Goal: Find specific page/section: Find specific page/section

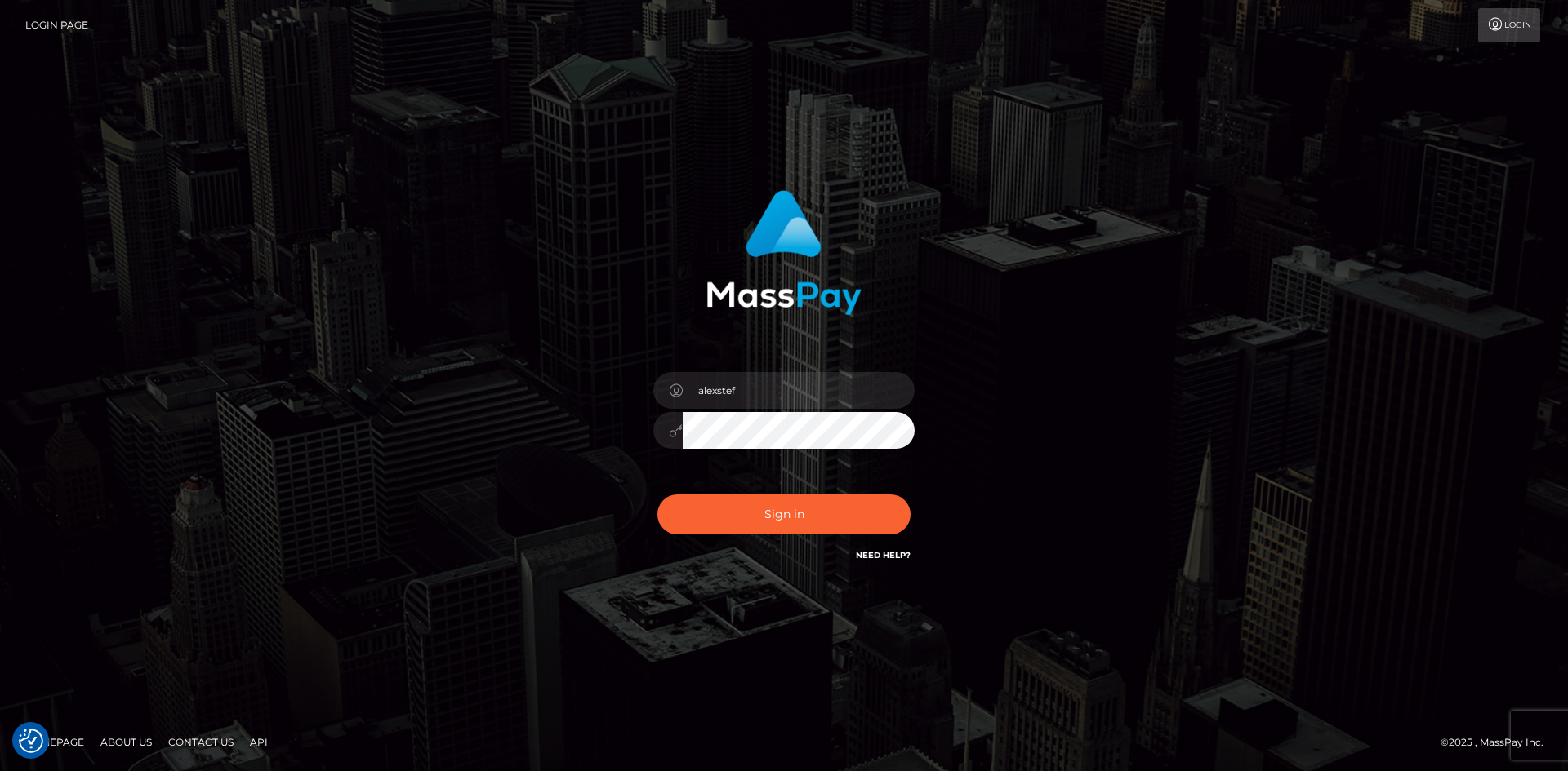
click at [807, 509] on button "Sign in" at bounding box center [784, 514] width 254 height 40
type input "alexstef"
click at [796, 509] on button "Sign in" at bounding box center [784, 514] width 254 height 40
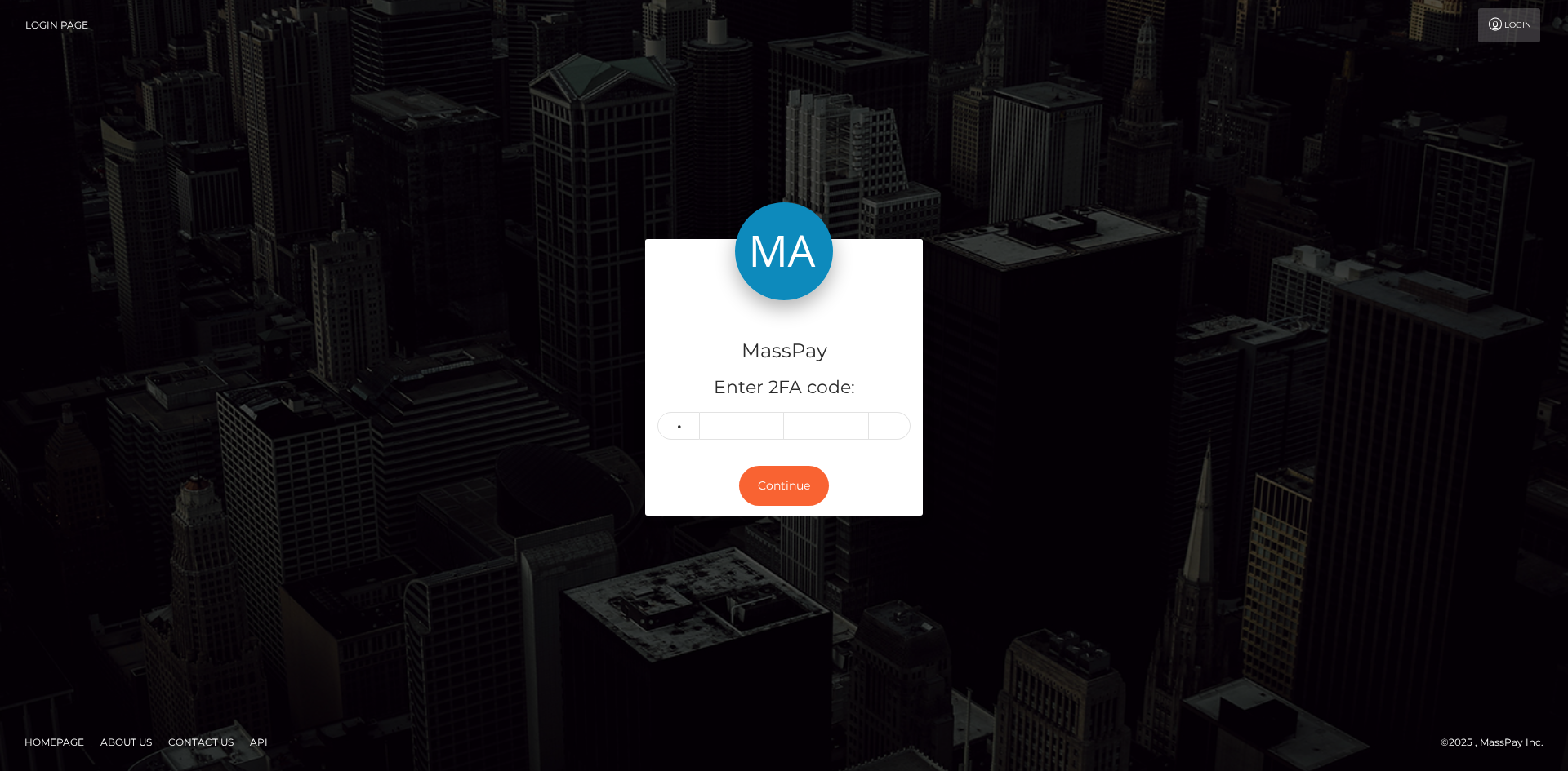
type input "4"
type input "0"
type input "4"
type input "0"
type input "1"
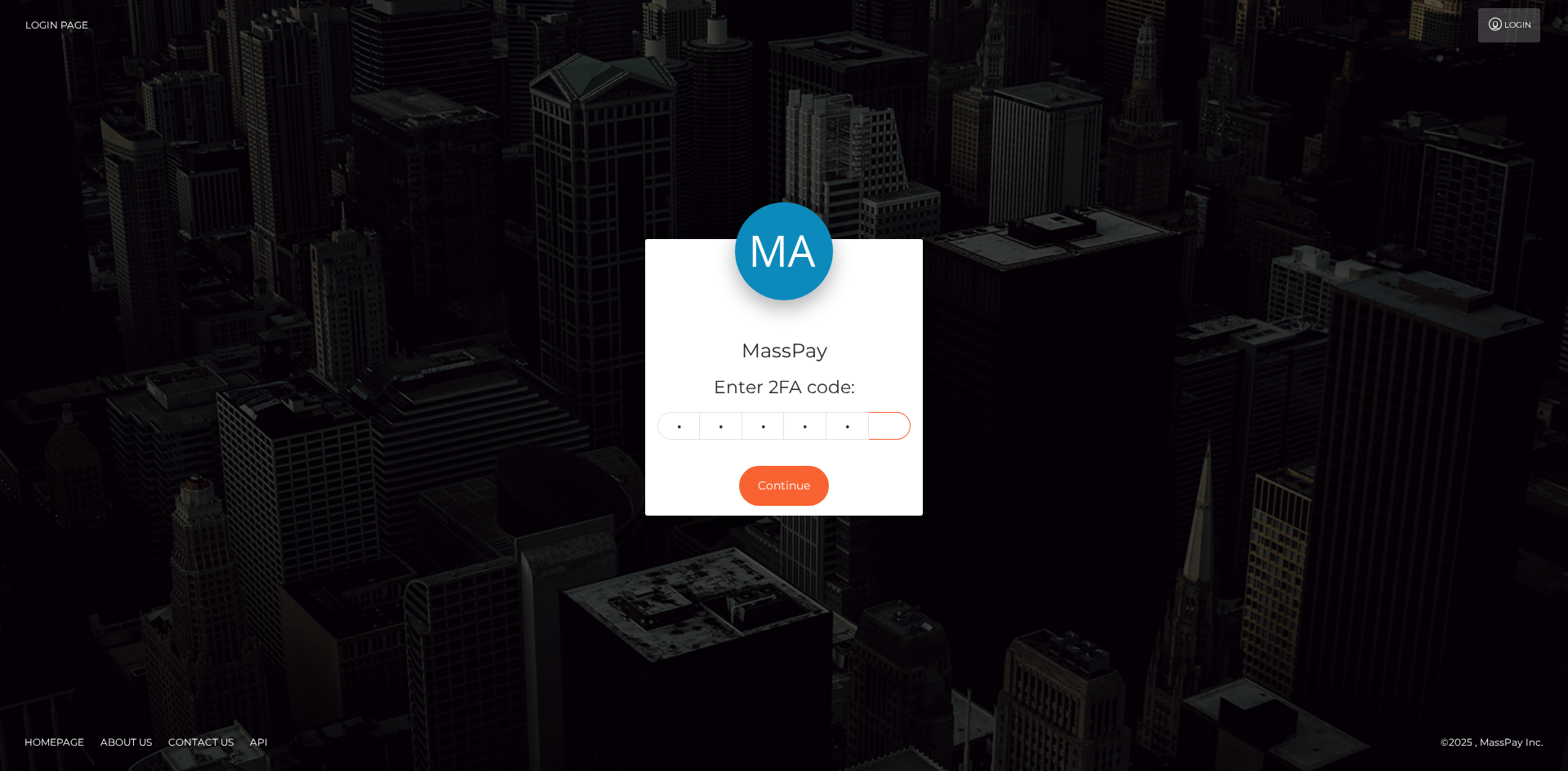
type input "5"
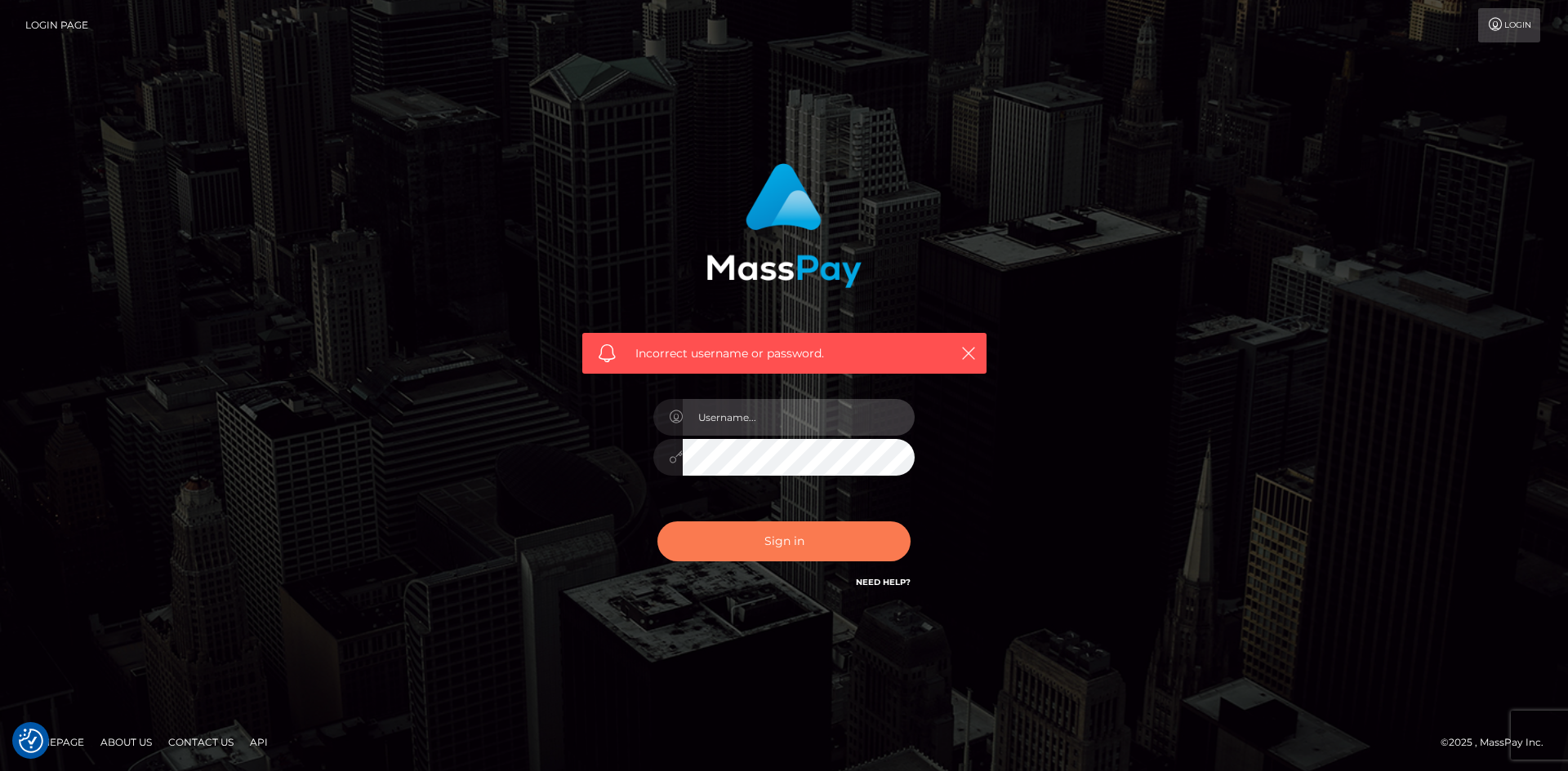
type input "alexstef"
click at [781, 532] on button "Sign in" at bounding box center [784, 541] width 254 height 40
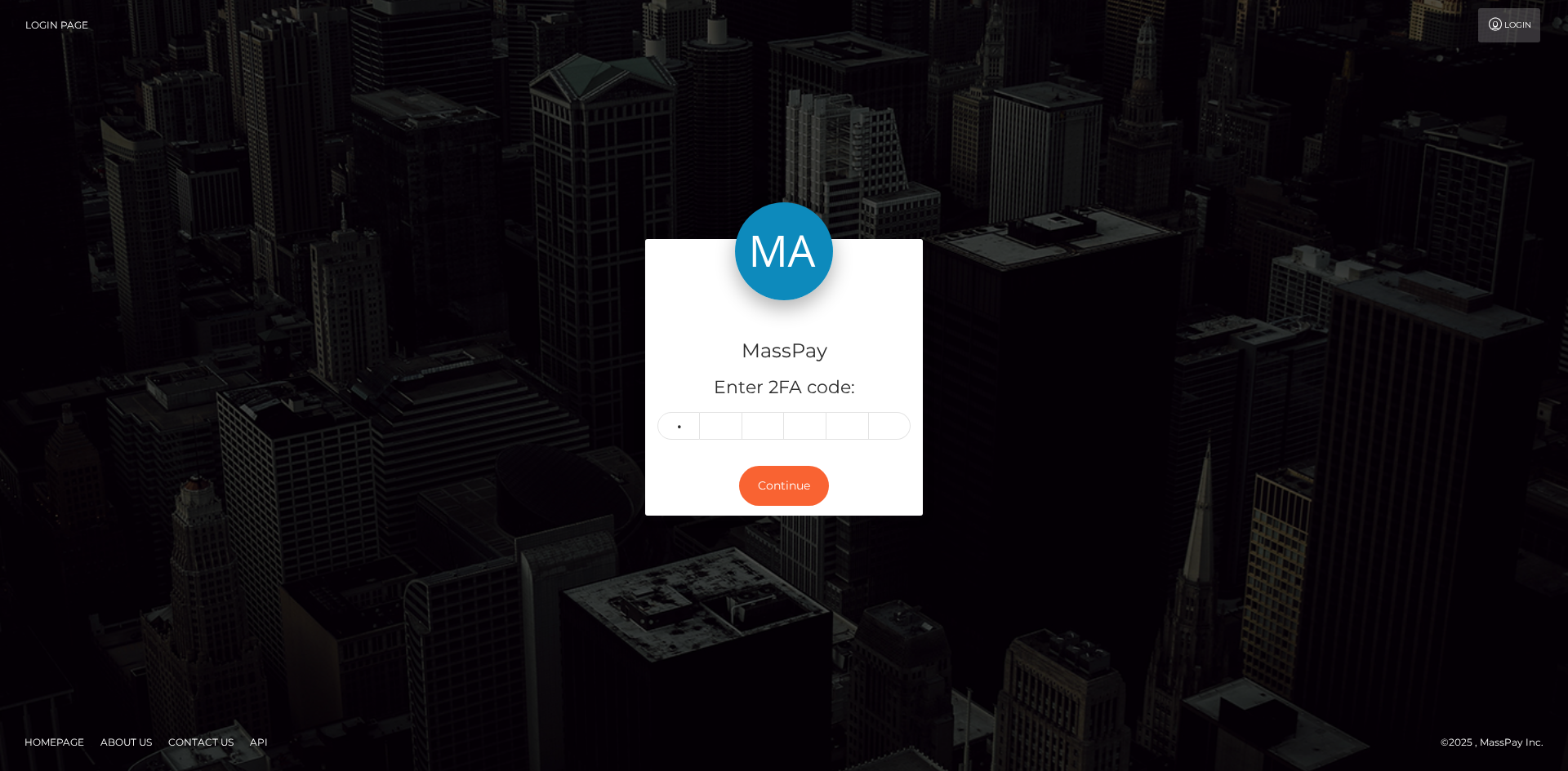
type input "6"
type input "9"
type input "3"
type input "4"
type input "8"
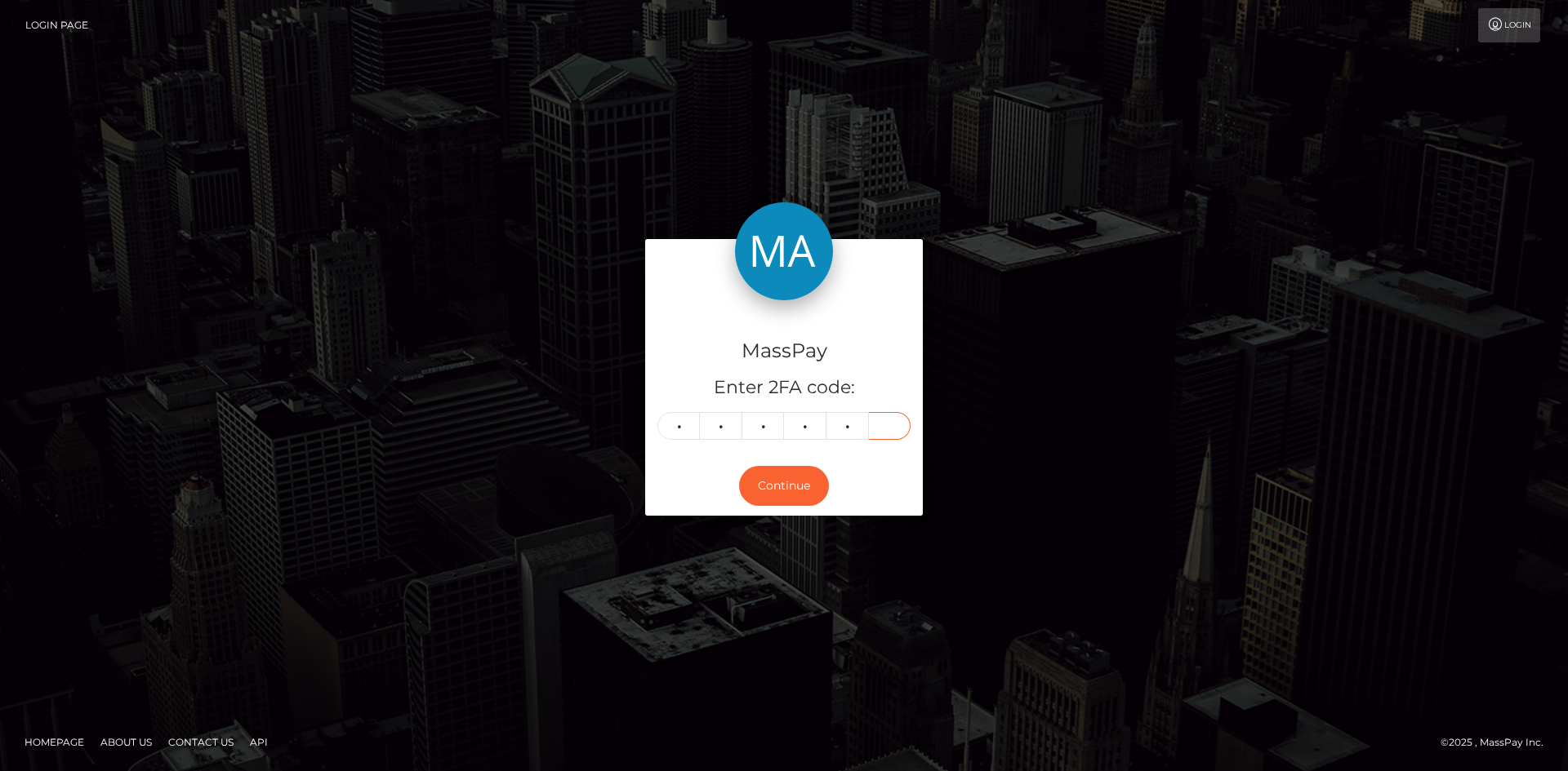
type input "9"
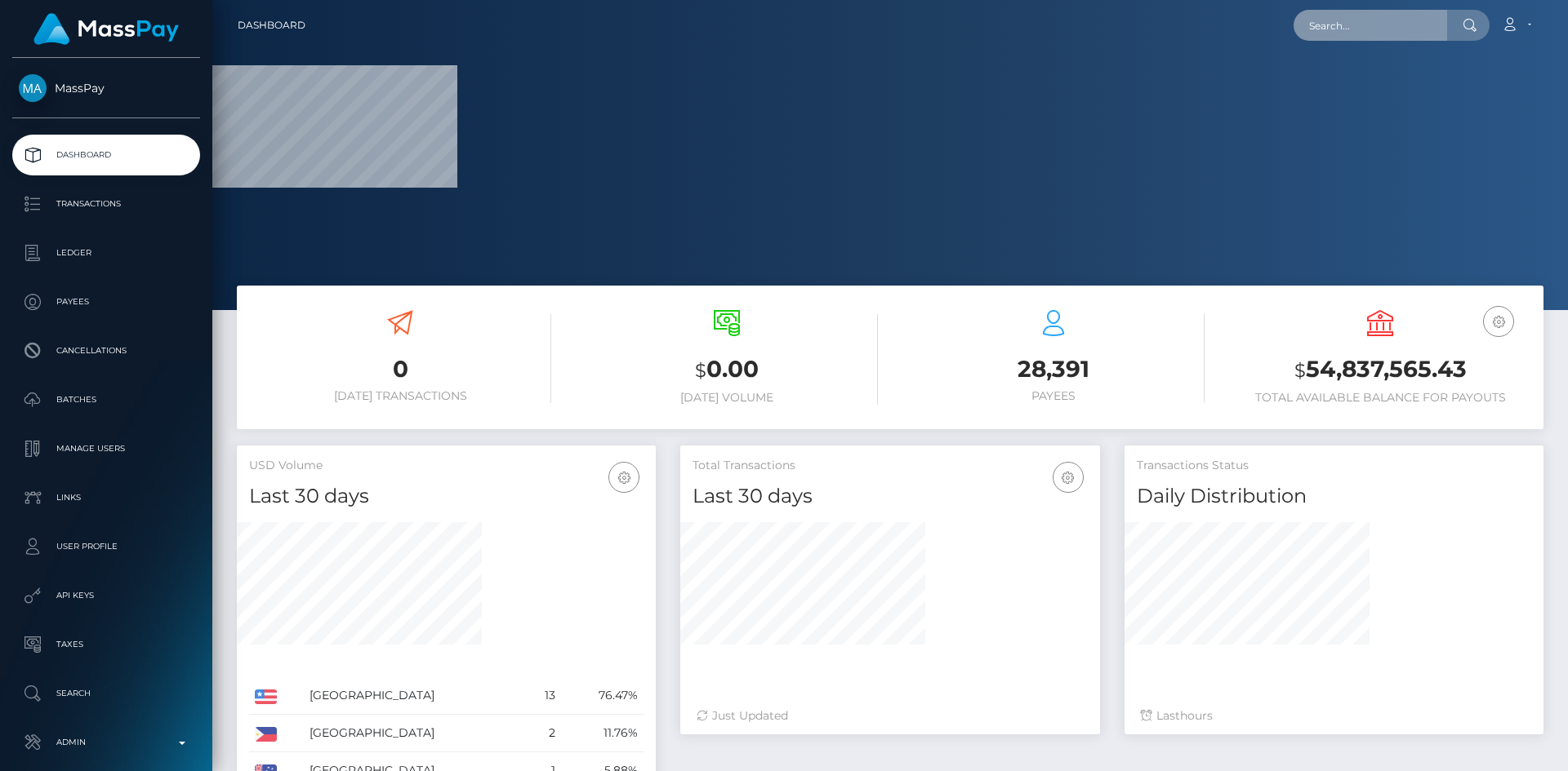
click at [1336, 15] on input "text" at bounding box center [1370, 25] width 153 height 31
paste input "poact_fFyaHByptbUW"
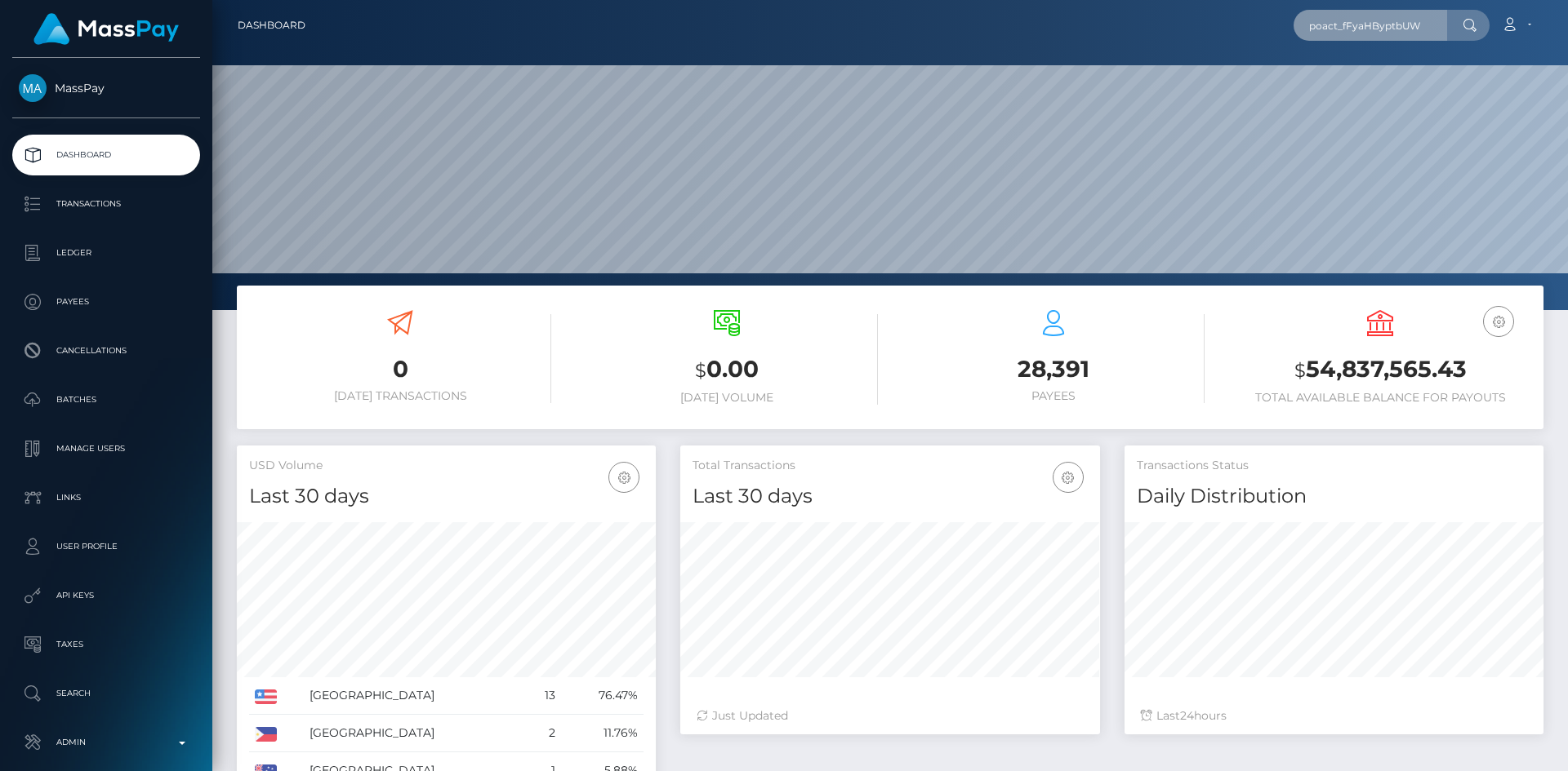
scroll to position [289, 420]
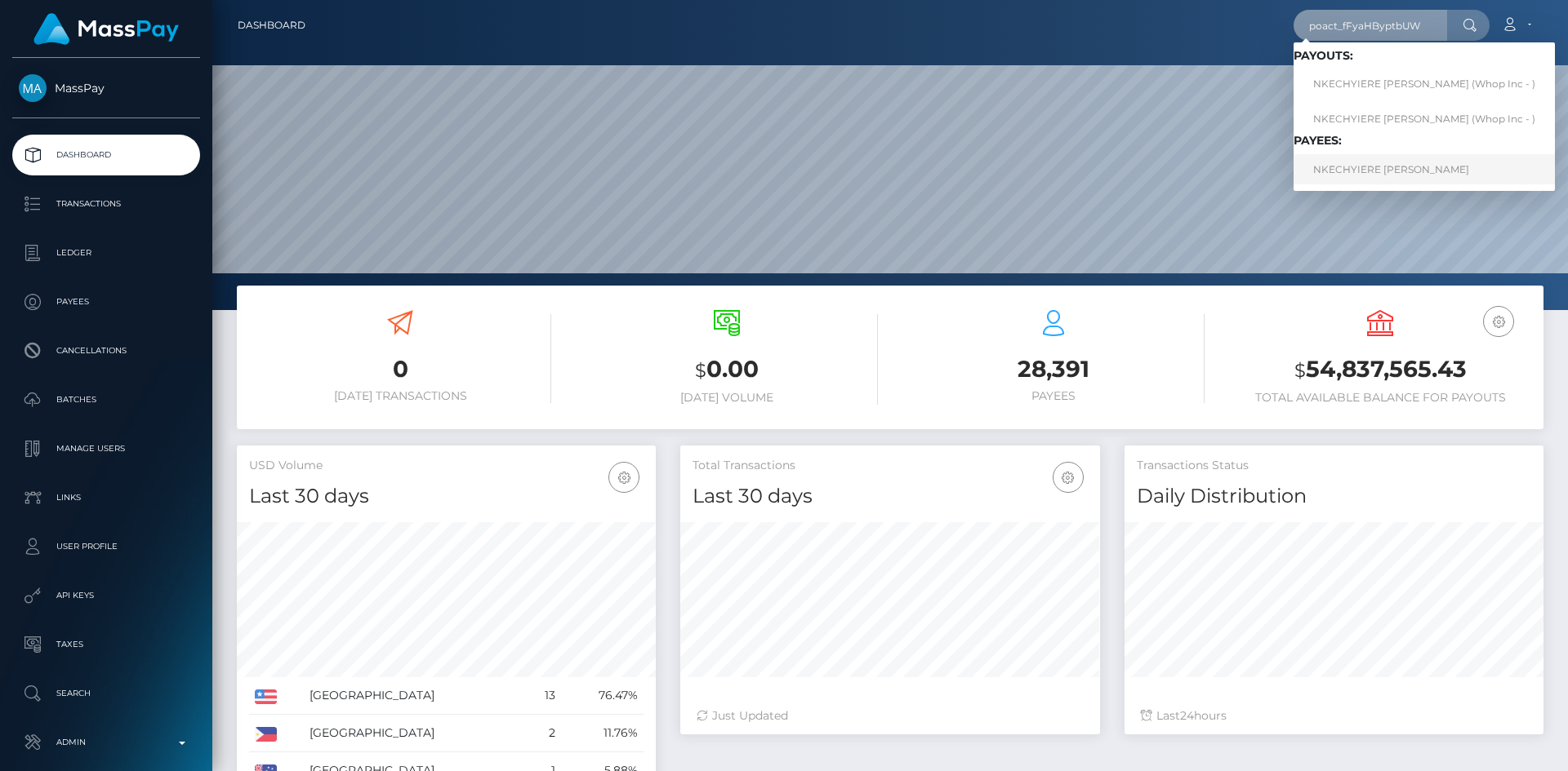
type input "poact_fFyaHByptbUW"
click at [1356, 172] on link "NKECHYIERE [PERSON_NAME]" at bounding box center [1423, 169] width 261 height 30
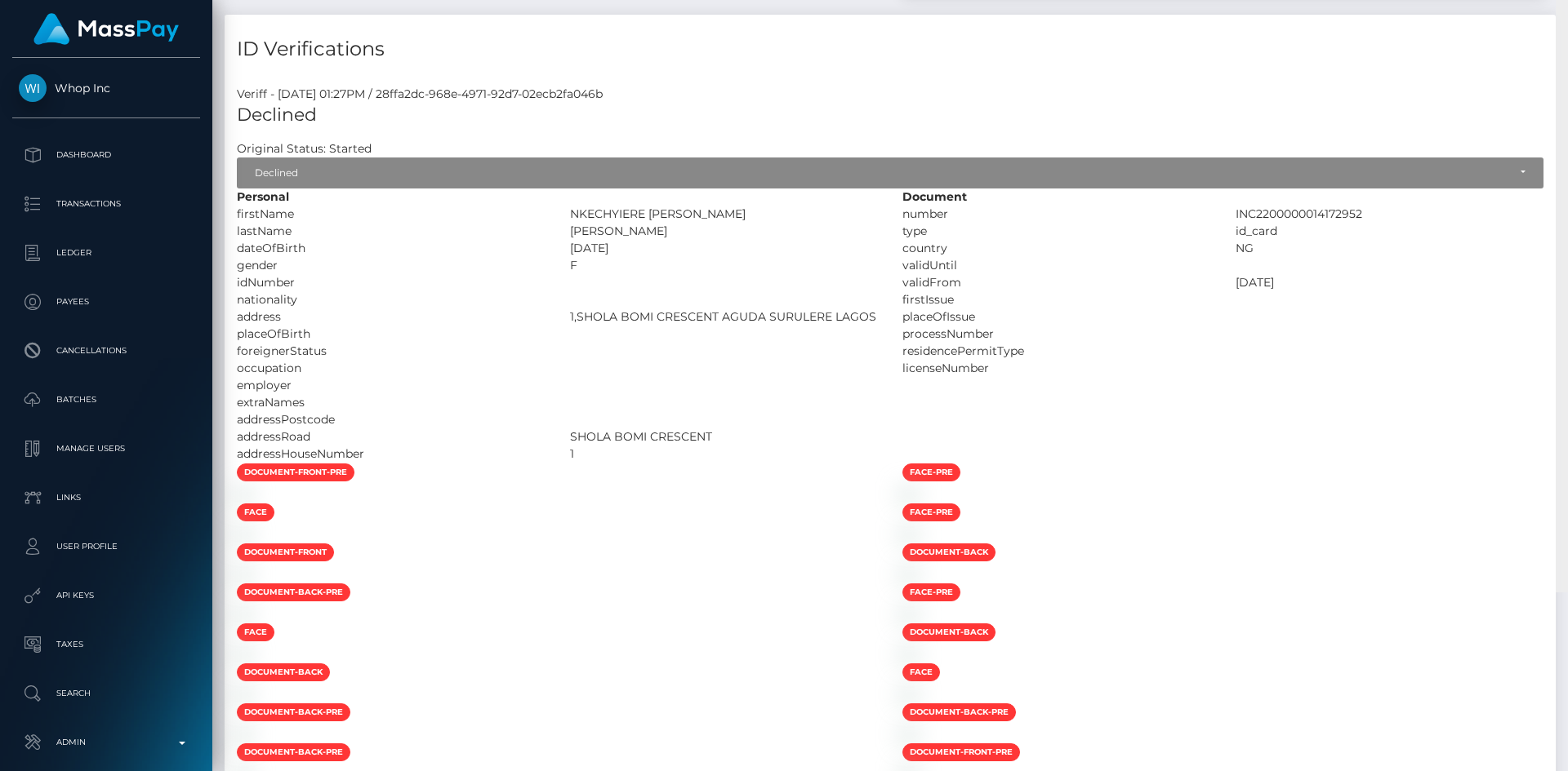
scroll to position [955, 0]
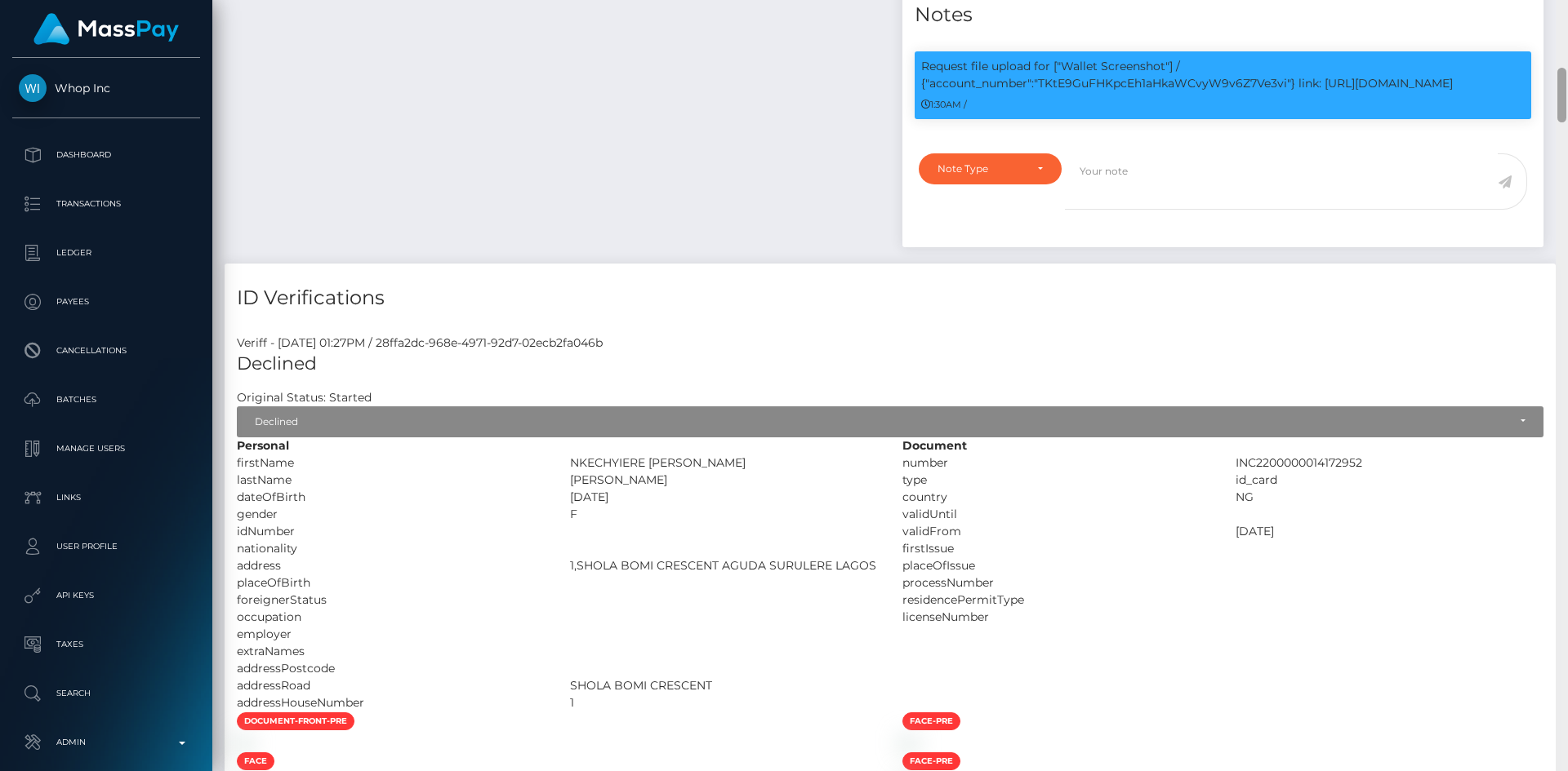
drag, startPoint x: 1558, startPoint y: 44, endPoint x: 1551, endPoint y: 116, distance: 72.3
click at [1551, 116] on div "Customer Profile Loading... Loading..." at bounding box center [890, 386] width 1355 height 771
drag, startPoint x: 1066, startPoint y: 87, endPoint x: 1477, endPoint y: 100, distance: 411.2
click at [1477, 92] on p "Request file upload for ["Wallet Screenshot"] / {"account_number":"TKtE9GuFHKpc…" at bounding box center [1222, 75] width 603 height 34
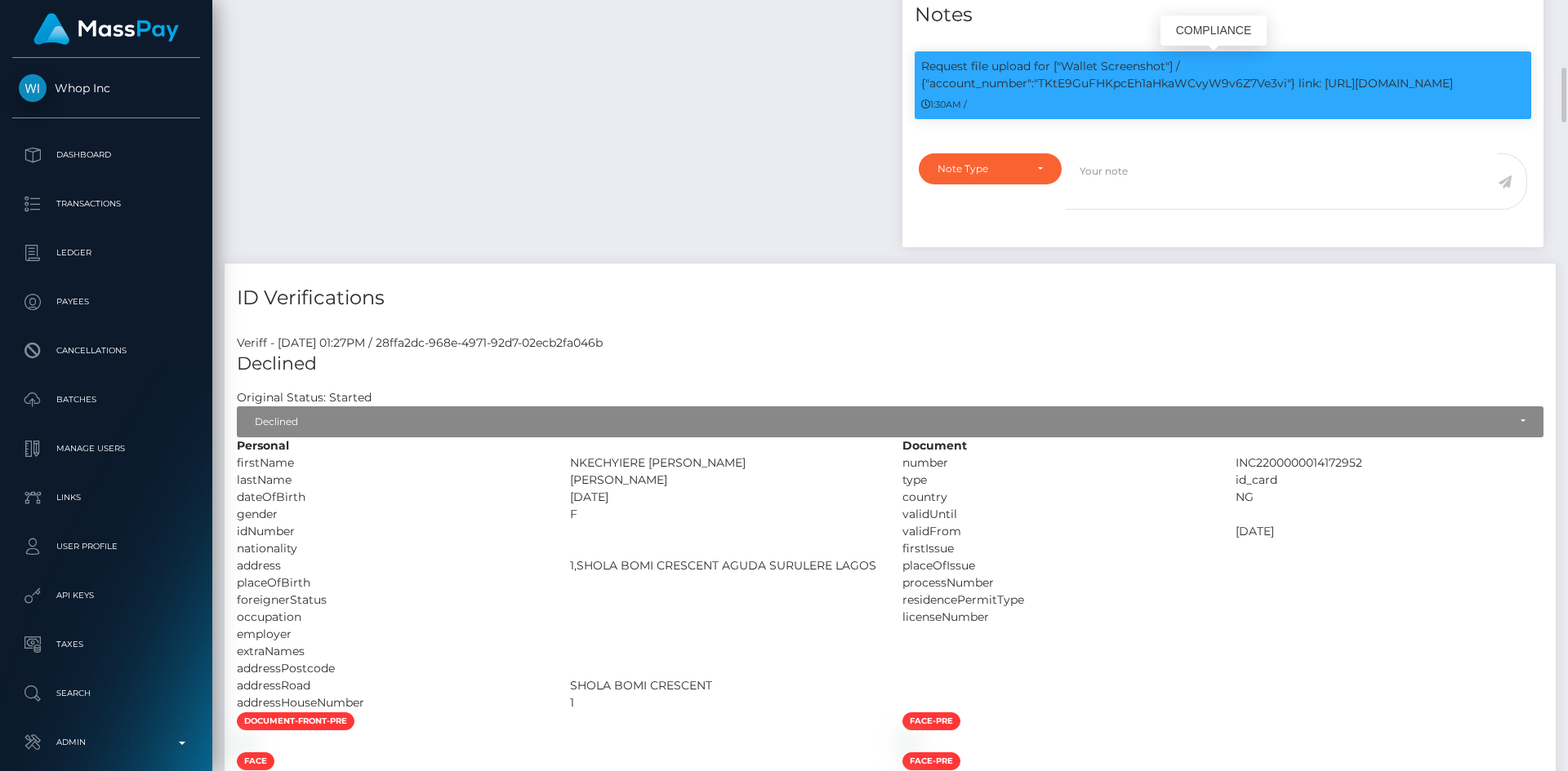
copy p "Wallet Screenshot"] / {"account_number":"TKtE9GuFHKpcEh1aHkaWCvyW9v6Z7Ve3vi"} l…"
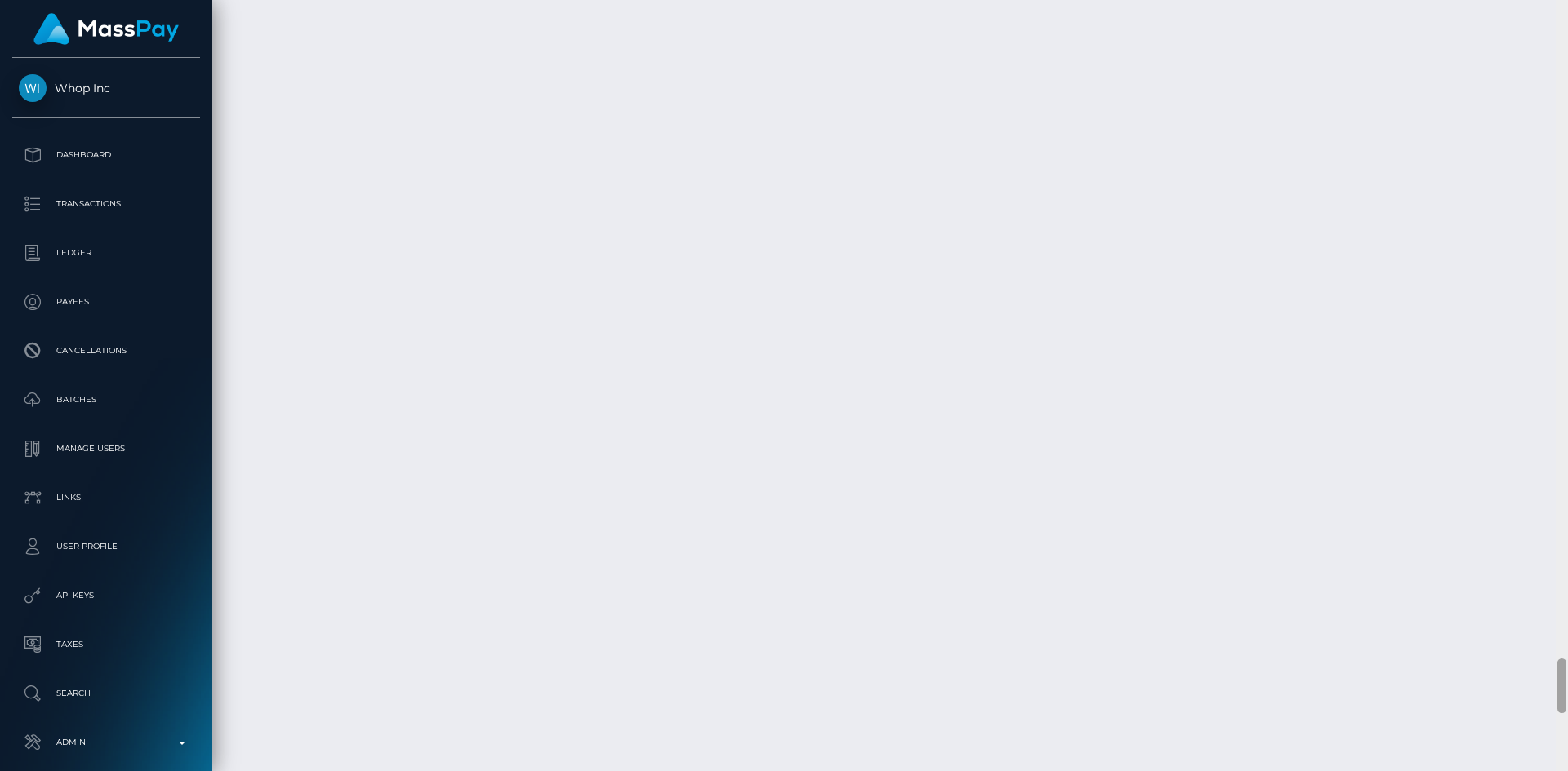
drag, startPoint x: 1564, startPoint y: 98, endPoint x: 1528, endPoint y: 700, distance: 603.1
click at [1528, 700] on div "Customer Profile Loading... Loading..." at bounding box center [890, 386] width 1355 height 771
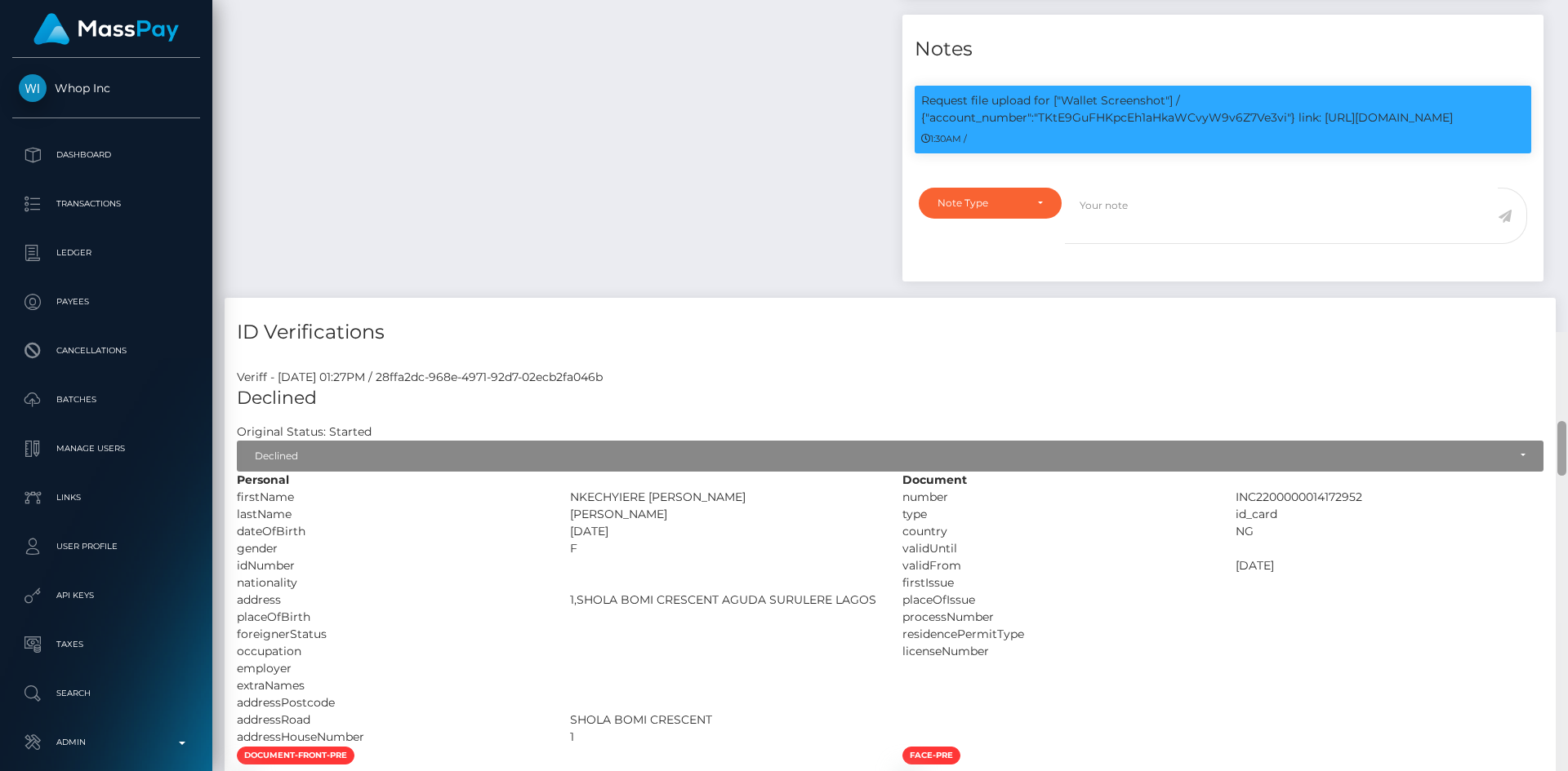
scroll to position [0, 0]
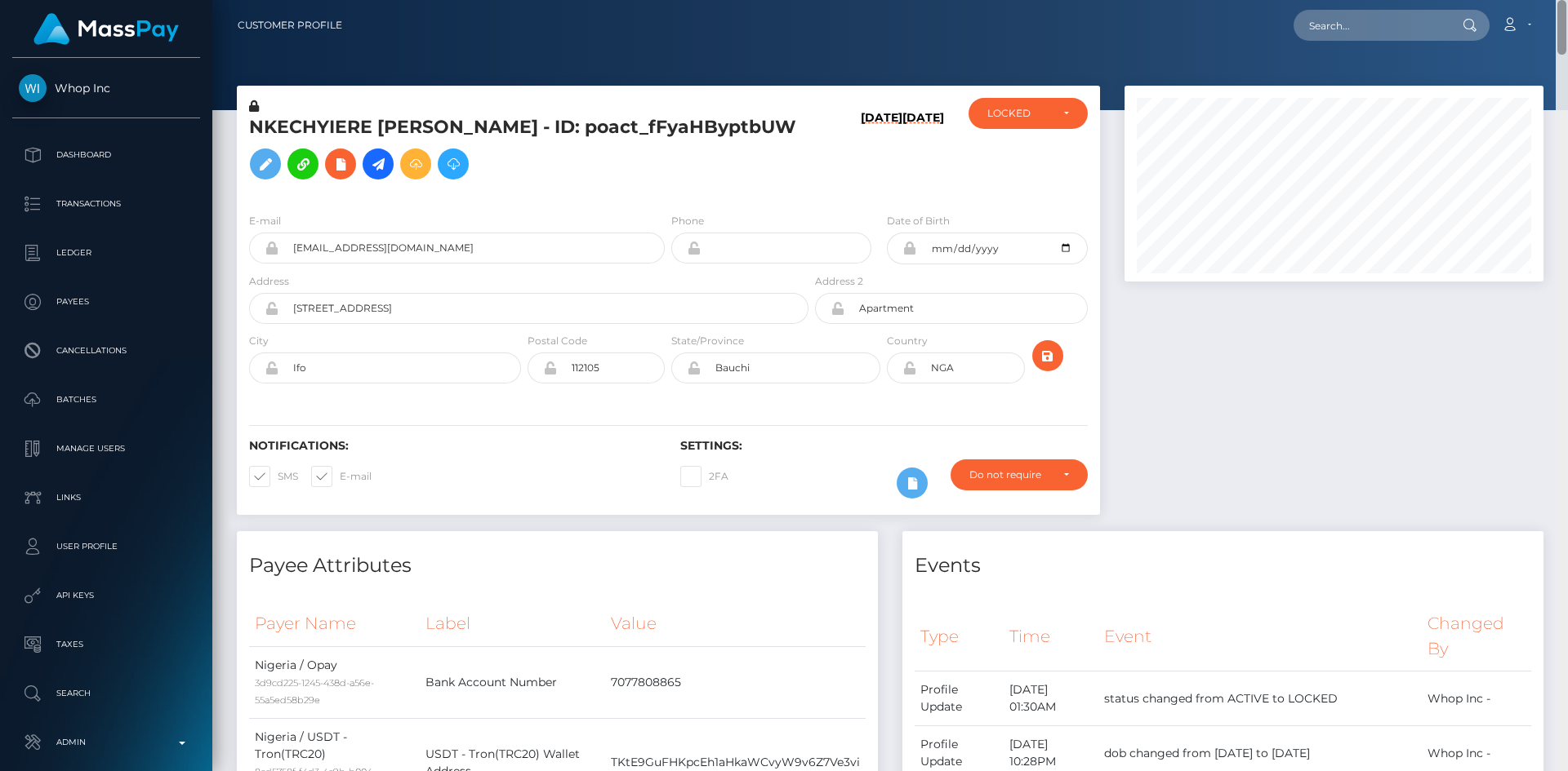
drag, startPoint x: 1562, startPoint y: 688, endPoint x: 1496, endPoint y: -71, distance: 761.9
click at [1496, 0] on html "Whop Inc Dashboard Transactions Ledger Payees Cancellations Links" at bounding box center [784, 386] width 1568 height 771
